Goal: Communication & Community: Ask a question

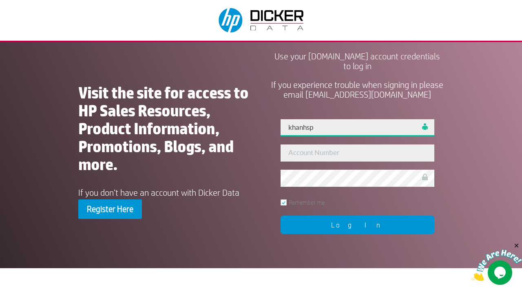
type input "khanhsp"
click at [357, 225] on input "Log In" at bounding box center [357, 225] width 154 height 18
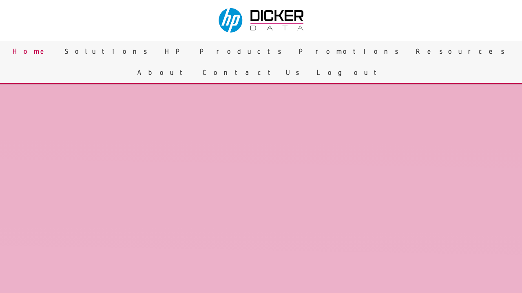
scroll to position [1488, 0]
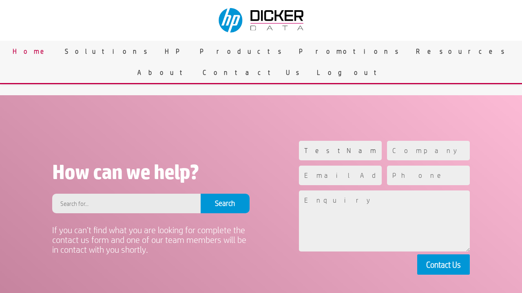
type input "TestName"
type input "TestCompany"
type input "[EMAIL_ADDRESS][DOMAIN_NAME]"
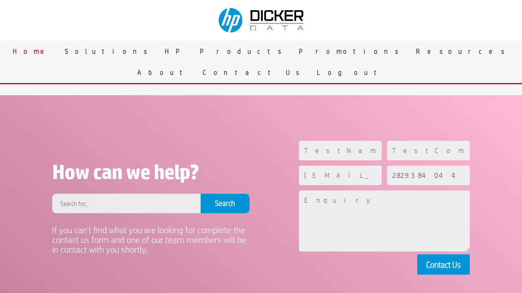
type input "2829384044"
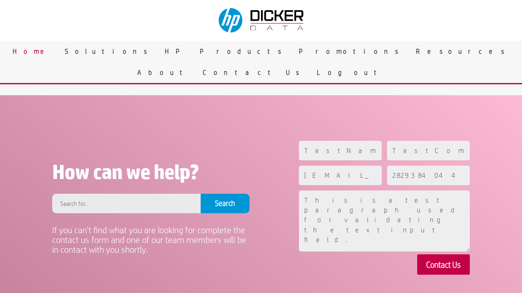
type textarea "This is a test paragraph used for validating the text input field."
click at [443, 265] on button "Contact Us" at bounding box center [443, 265] width 53 height 20
